Goal: Browse casually: Explore the website without a specific task or goal

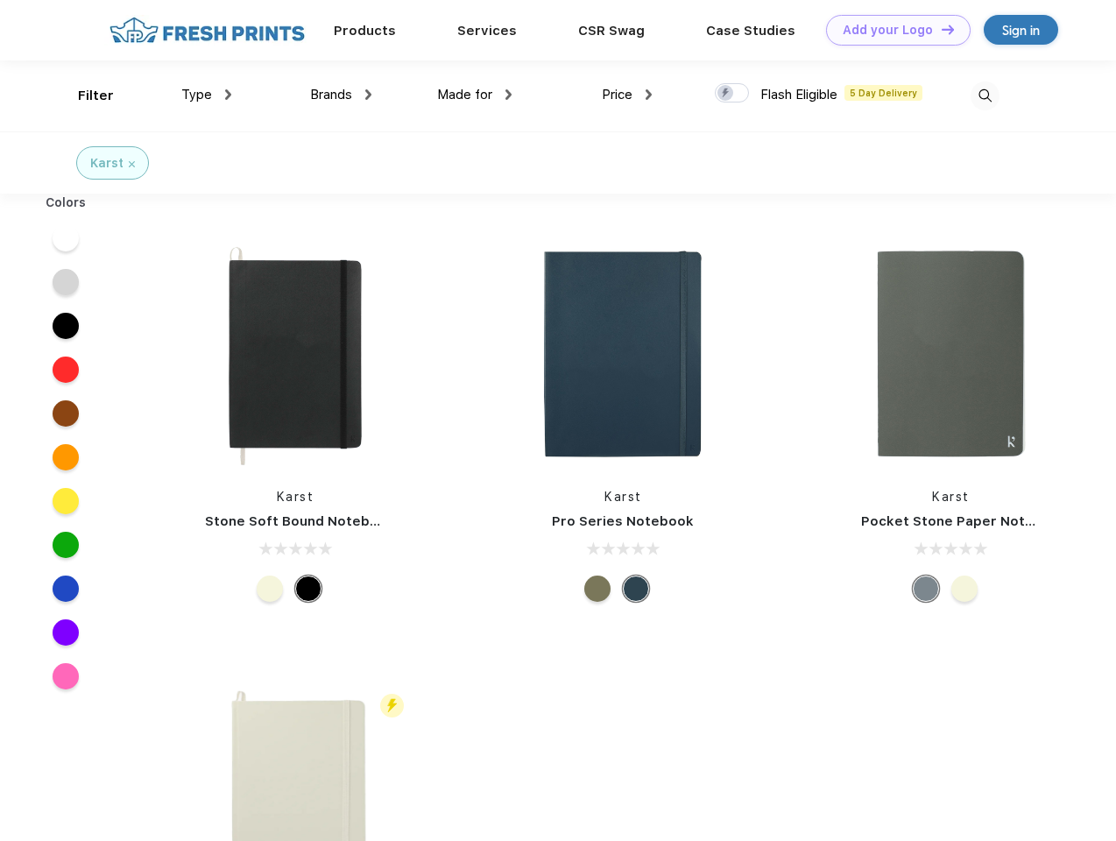
scroll to position [1, 0]
click at [892, 30] on link "Add your Logo Design Tool" at bounding box center [898, 30] width 145 height 31
click at [0, 0] on div "Design Tool" at bounding box center [0, 0] width 0 height 0
click at [940, 29] on link "Add your Logo Design Tool" at bounding box center [898, 30] width 145 height 31
click at [84, 96] on div "Filter" at bounding box center [96, 96] width 36 height 20
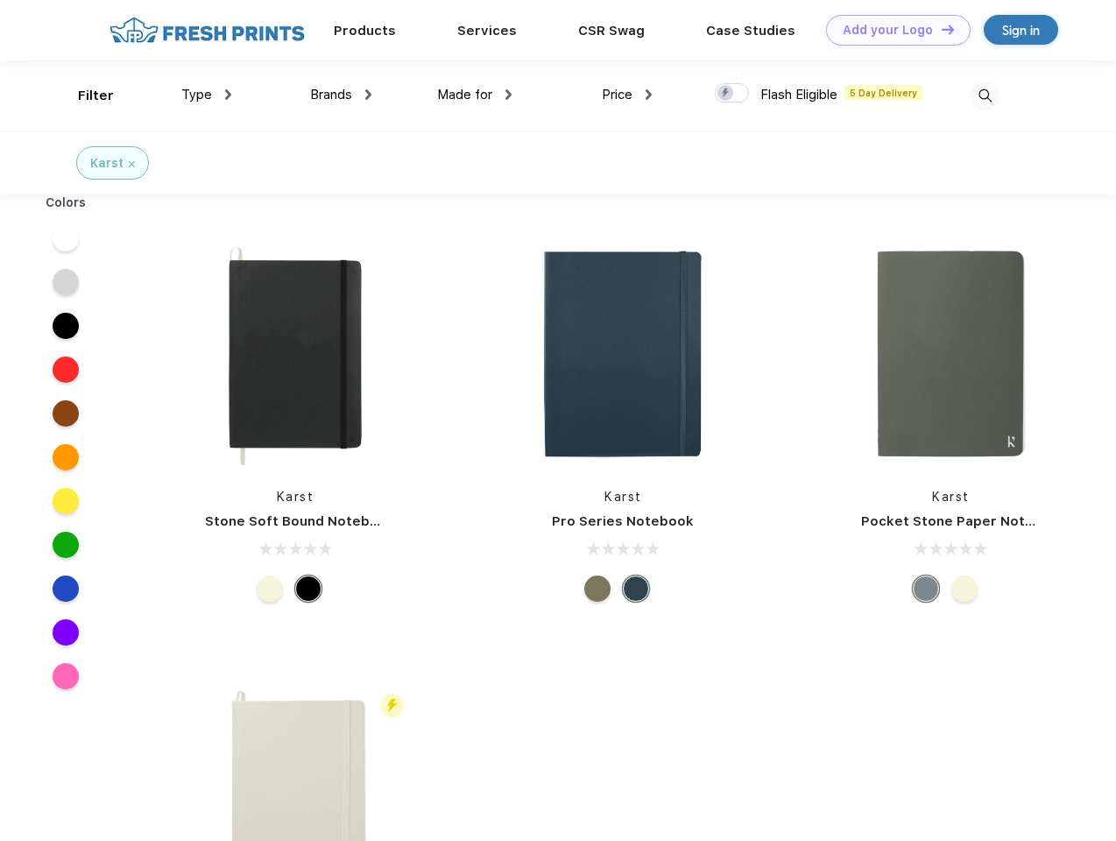
click at [207, 95] on span "Type" at bounding box center [196, 95] width 31 height 16
click at [341, 95] on span "Brands" at bounding box center [331, 95] width 42 height 16
click at [475, 95] on span "Made for" at bounding box center [464, 95] width 55 height 16
click at [627, 95] on span "Price" at bounding box center [617, 95] width 31 height 16
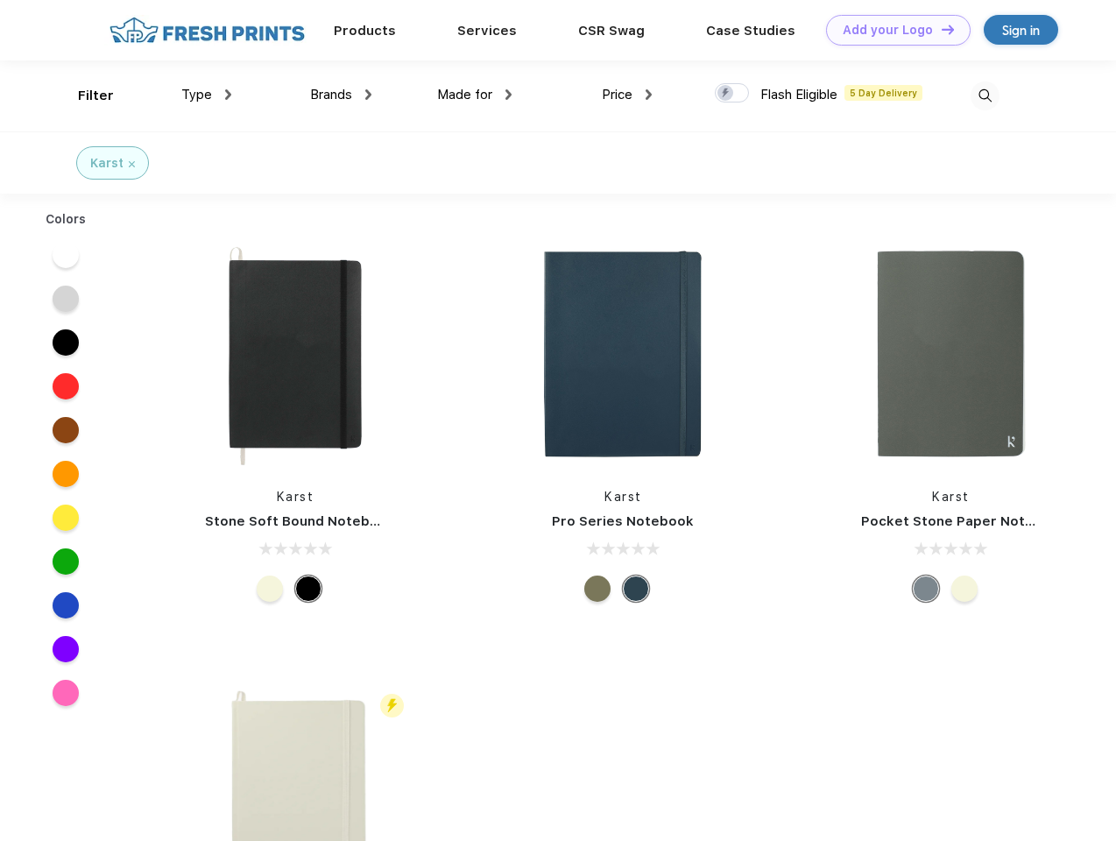
click at [733, 94] on div at bounding box center [732, 92] width 34 height 19
click at [726, 94] on input "checkbox" at bounding box center [720, 87] width 11 height 11
click at [985, 96] on img at bounding box center [985, 95] width 29 height 29
